Goal: Transaction & Acquisition: Book appointment/travel/reservation

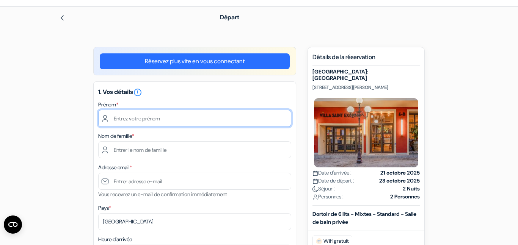
drag, startPoint x: 143, startPoint y: 119, endPoint x: 147, endPoint y: 118, distance: 4.3
click at [145, 119] on input "text" at bounding box center [194, 118] width 193 height 17
type input "RAFFAELLA"
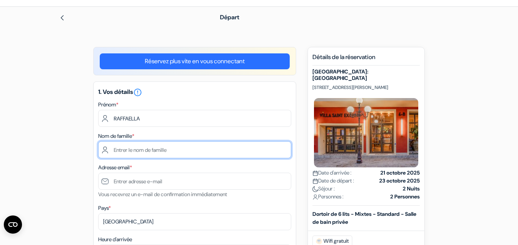
type input "BERSANI"
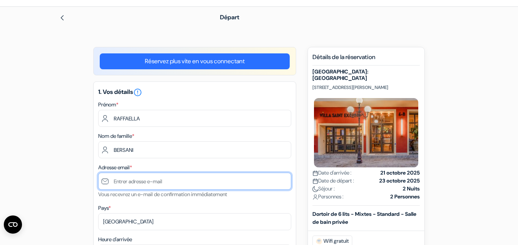
type input "[EMAIL_ADDRESS][DOMAIN_NAME]"
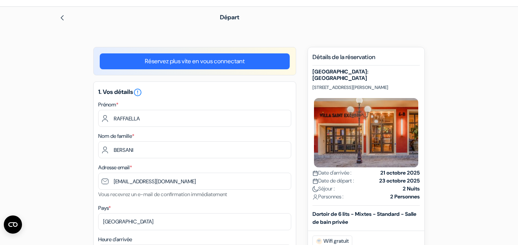
type input "0782164216"
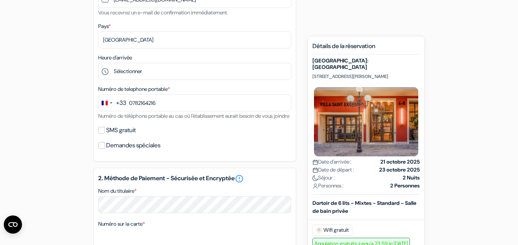
scroll to position [205, 0]
click at [104, 133] on input "SMS gratuit" at bounding box center [101, 129] width 7 height 7
checkbox input "true"
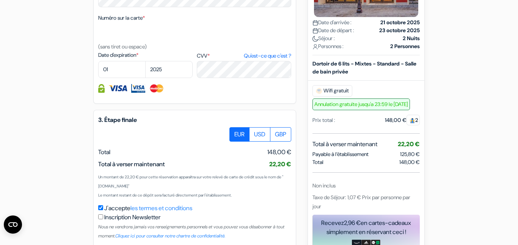
scroll to position [431, 0]
click at [129, 78] on select "01 02 03 04 05 06 07 08 09 10 11 12" at bounding box center [121, 69] width 47 height 17
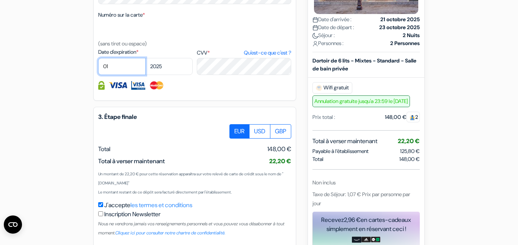
scroll to position [435, 0]
click at [124, 75] on select "01 02 03 04 05 06 07 08 09 10 11 12" at bounding box center [121, 66] width 47 height 17
select select "09"
click at [98, 67] on select "01 02 03 04 05 06 07 08 09 10 11 12" at bounding box center [121, 66] width 47 height 17
click at [179, 74] on select "2025 2026 2027 2028 2029 2030 2031 2032 2033 2034 2035 2036 2037 2038 2039 2040…" at bounding box center [168, 66] width 47 height 17
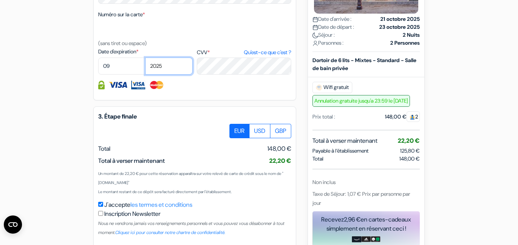
select select "2027"
click at [145, 67] on select "2025 2026 2027 2028 2029 2030 2031 2032 2033 2034 2035 2036 2037 2038 2039 2040…" at bounding box center [168, 66] width 47 height 17
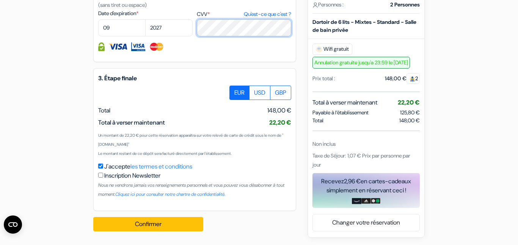
scroll to position [483, 0]
click at [101, 175] on input "checkbox" at bounding box center [100, 175] width 5 height 5
checkbox input "true"
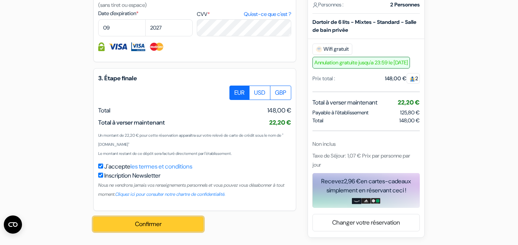
click at [167, 225] on button "Confirmer Loading..." at bounding box center [148, 224] width 110 height 14
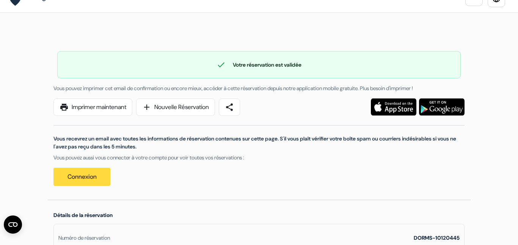
scroll to position [17, 0]
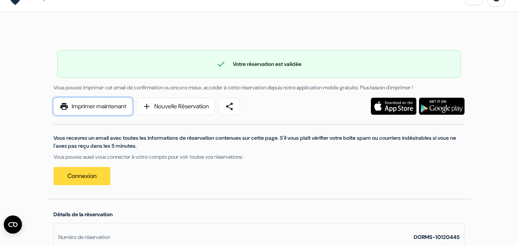
click at [114, 106] on link "print Imprimer maintenant" at bounding box center [92, 106] width 79 height 17
